Goal: Task Accomplishment & Management: Use online tool/utility

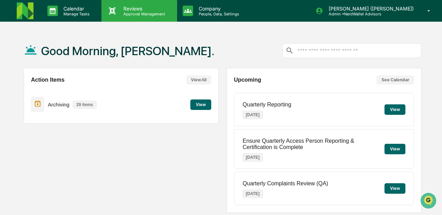
click at [145, 14] on p "Approval Management" at bounding box center [143, 13] width 51 height 5
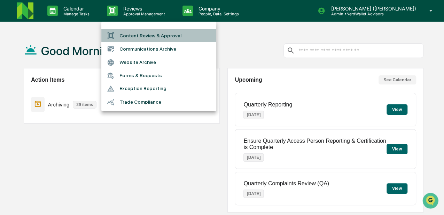
click at [151, 36] on li "Content Review & Approval" at bounding box center [158, 35] width 115 height 13
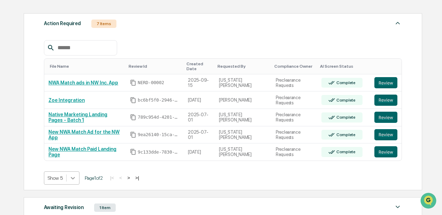
scroll to position [122, 0]
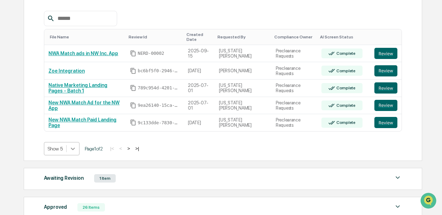
click at [73, 173] on body "Calendar Manage Tasks Reviews Approval Management Company People, Data, Setting…" at bounding box center [221, 84] width 442 height 412
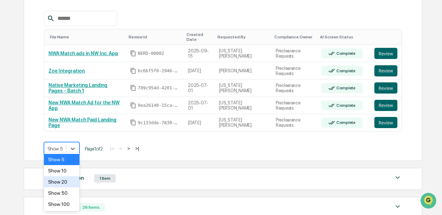
click at [65, 180] on div "Show 20" at bounding box center [62, 181] width 36 height 11
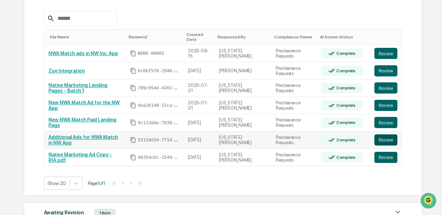
click at [382, 136] on button "Review" at bounding box center [385, 139] width 23 height 11
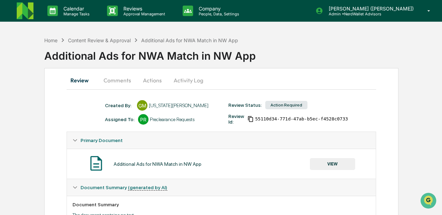
click at [194, 80] on button "Activity Log" at bounding box center [188, 80] width 41 height 17
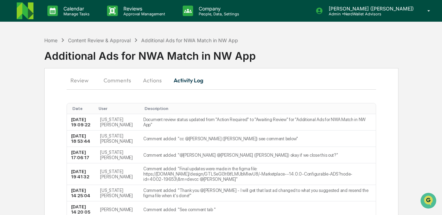
click at [123, 80] on button "Comments" at bounding box center [117, 80] width 39 height 17
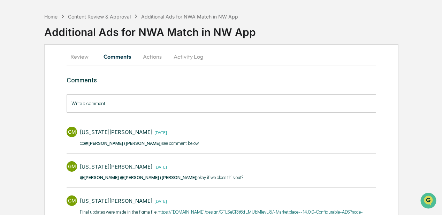
scroll to position [23, 0]
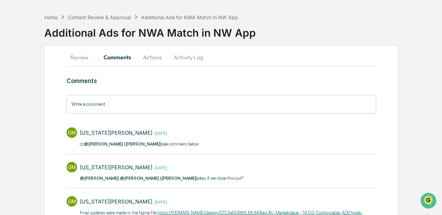
click at [79, 57] on button "Review" at bounding box center [82, 57] width 31 height 17
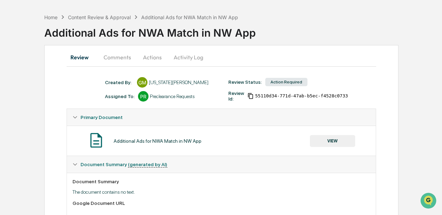
click at [120, 58] on button "Comments" at bounding box center [117, 57] width 39 height 17
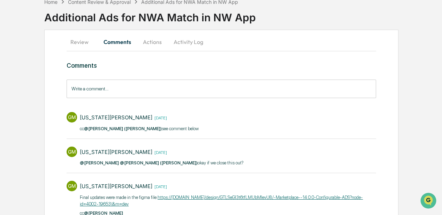
scroll to position [70, 0]
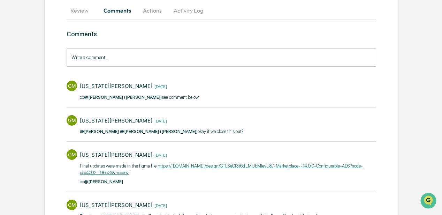
click at [83, 11] on button "Review" at bounding box center [82, 10] width 31 height 17
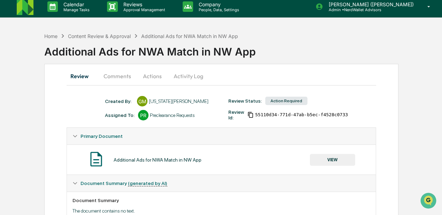
scroll to position [0, 0]
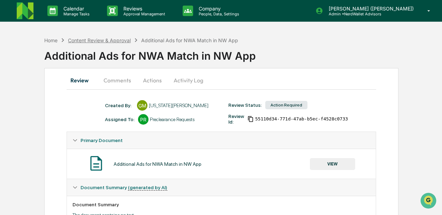
click at [112, 40] on div "Content Review & Approval" at bounding box center [99, 40] width 63 height 6
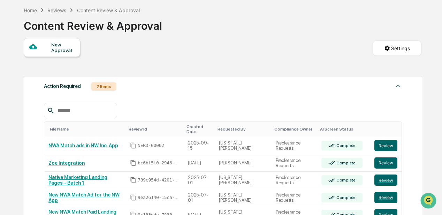
scroll to position [70, 0]
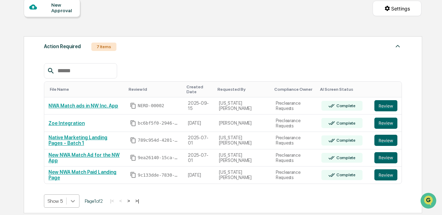
click at [70, 196] on body "Calendar Manage Tasks Reviews Approval Management Company People, Data, Setting…" at bounding box center [221, 136] width 442 height 412
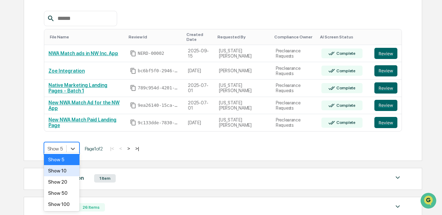
click at [58, 171] on div "Show 10" at bounding box center [62, 170] width 36 height 11
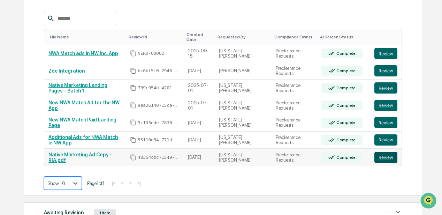
click at [380, 151] on button "Review" at bounding box center [385, 156] width 23 height 11
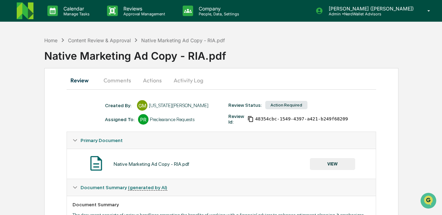
click at [187, 81] on button "Activity Log" at bounding box center [188, 80] width 41 height 17
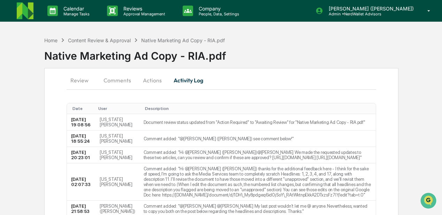
click at [127, 80] on button "Comments" at bounding box center [117, 80] width 39 height 17
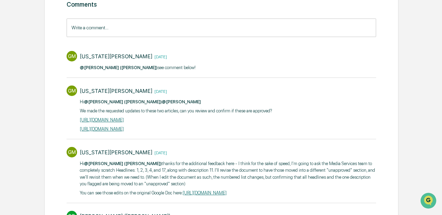
scroll to position [109, 0]
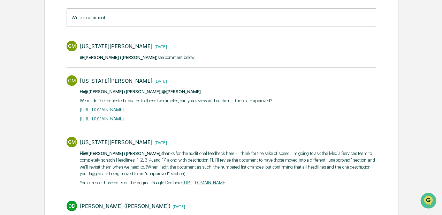
click at [123, 109] on link "[URL][DOMAIN_NAME]" at bounding box center [102, 109] width 44 height 5
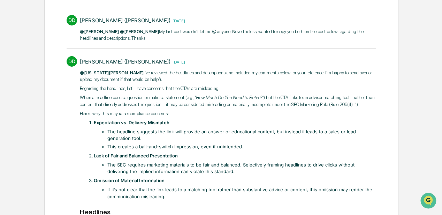
scroll to position [295, 0]
